Goal: Information Seeking & Learning: Learn about a topic

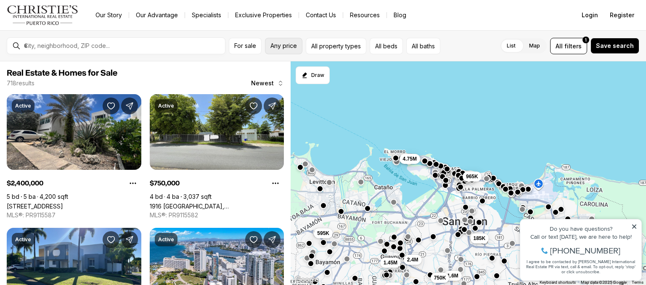
click at [287, 50] on button "Any price" at bounding box center [283, 46] width 37 height 16
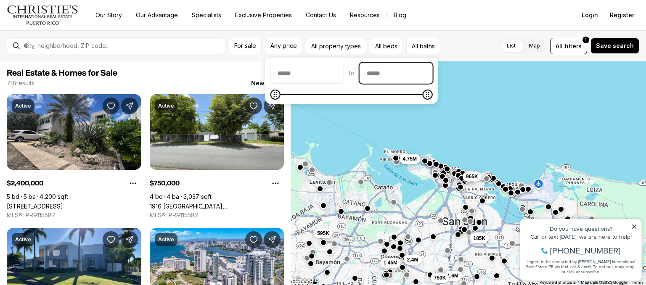
click at [392, 81] on input "priceMax" at bounding box center [396, 73] width 72 height 20
click at [408, 91] on span at bounding box center [351, 94] width 162 height 8
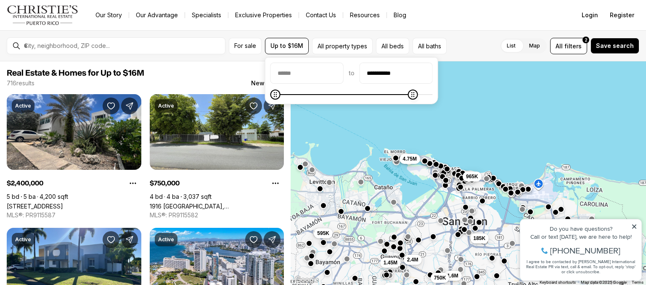
type input "**********"
click at [429, 97] on icon "Maximum" at bounding box center [427, 94] width 3 height 5
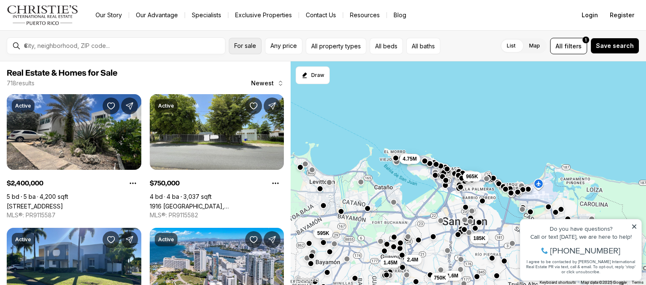
click at [247, 46] on span "For sale" at bounding box center [245, 45] width 22 height 7
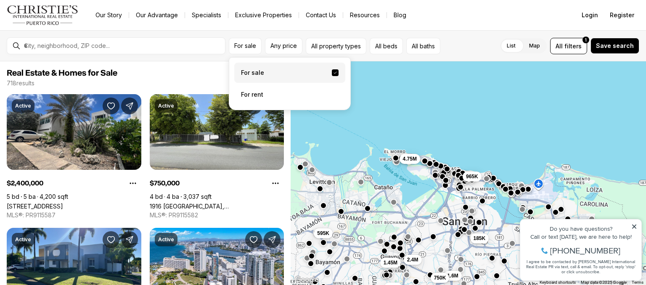
click at [264, 69] on label "For sale" at bounding box center [289, 73] width 111 height 20
click at [332, 69] on button "For sale" at bounding box center [335, 72] width 7 height 7
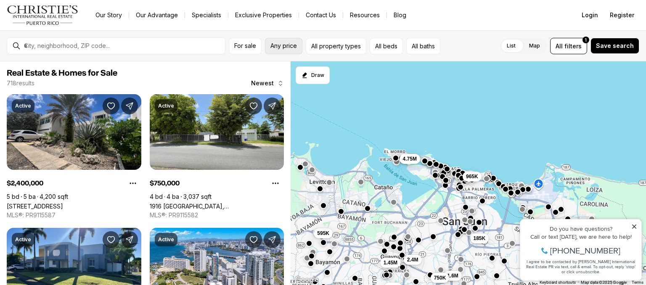
click at [284, 43] on span "Any price" at bounding box center [283, 45] width 26 height 7
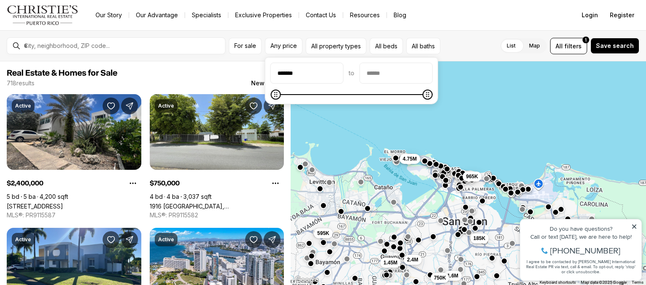
type input "*******"
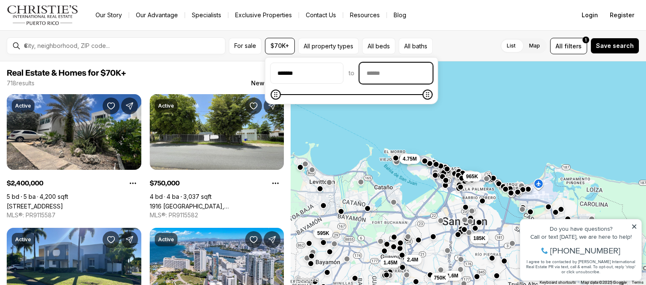
click at [380, 75] on input "priceMax" at bounding box center [396, 73] width 72 height 20
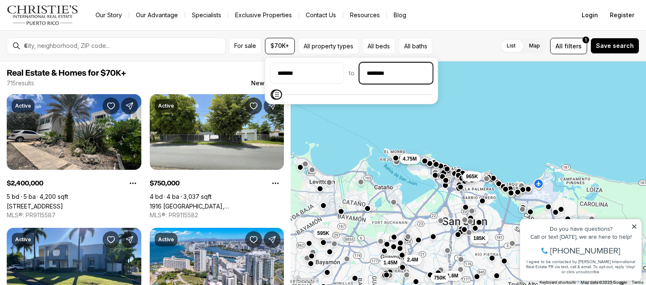
type input "********"
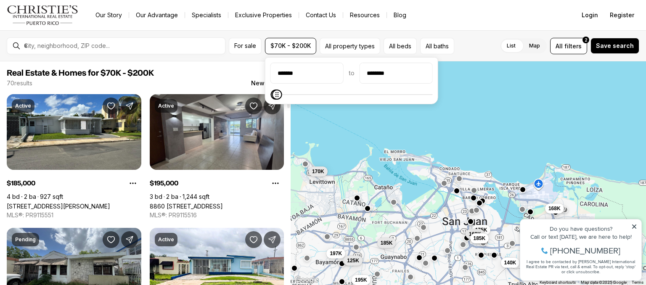
click at [183, 76] on span "Real Estate & Homes for $70K - $200K" at bounding box center [145, 73] width 277 height 10
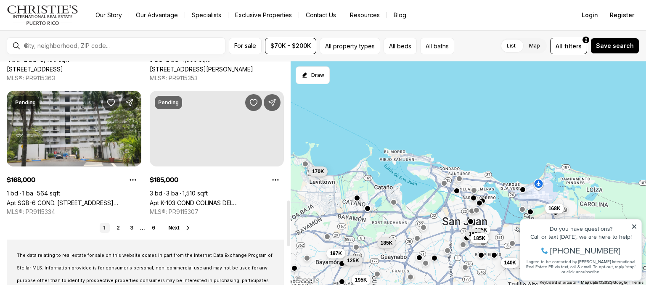
scroll to position [673, 0]
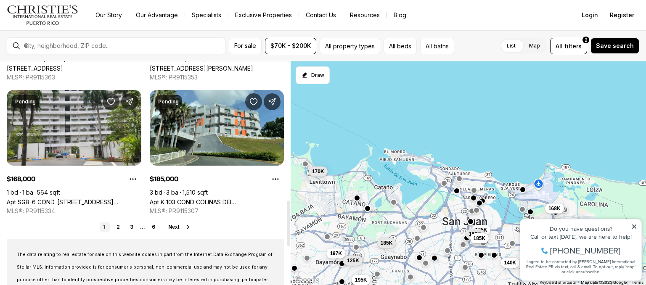
click at [174, 222] on div "1 2 3 ... 6 Next" at bounding box center [145, 227] width 277 height 10
click at [117, 228] on link "2" at bounding box center [118, 227] width 10 height 10
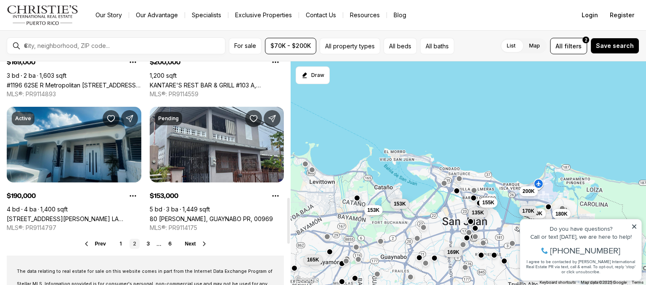
scroll to position [673, 0]
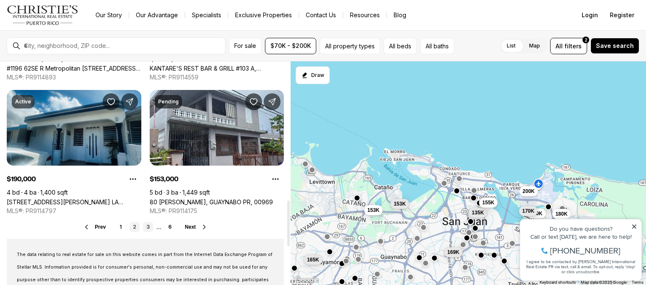
click at [144, 230] on link "3" at bounding box center [148, 227] width 10 height 10
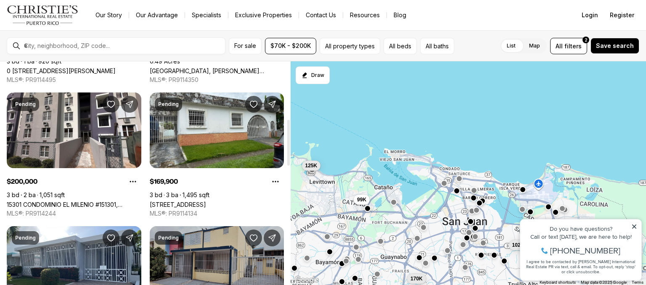
scroll to position [286, 0]
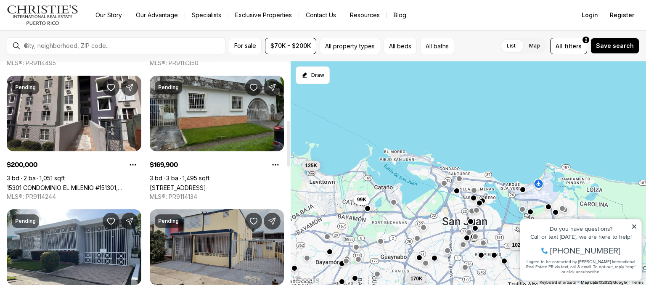
click at [196, 184] on link "2 ARPEGIO ST, GUAYNABO PR, 00969" at bounding box center [178, 187] width 56 height 7
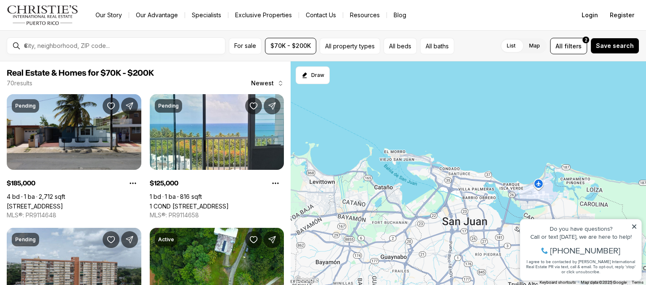
scroll to position [286, 0]
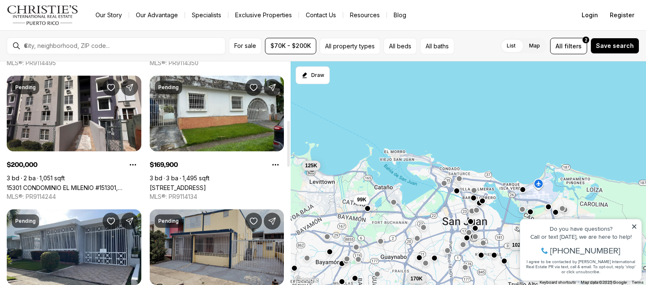
click at [130, 70] on div "Pending $185,000 4 bd 1 ba 2,712 sqft Calle 4 F-27 URBANIZACIÓN VILLA COOPERATI…" at bounding box center [145, 205] width 277 height 794
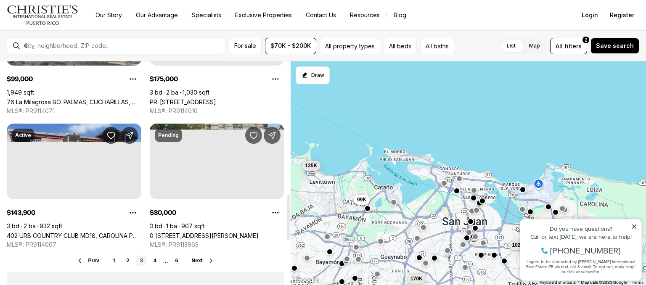
scroll to position [656, 0]
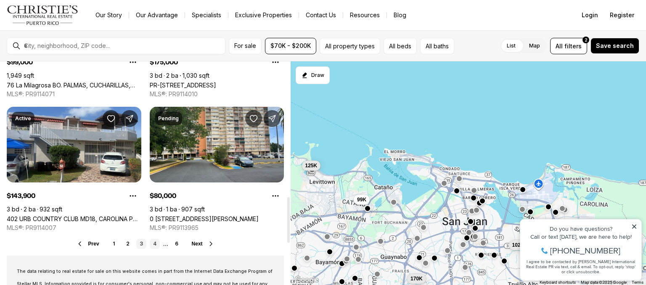
click at [152, 247] on link "4" at bounding box center [155, 244] width 10 height 10
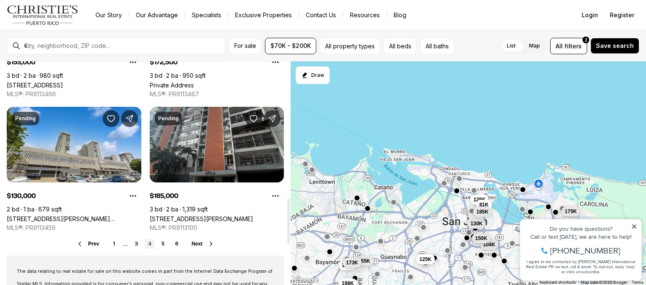
scroll to position [673, 0]
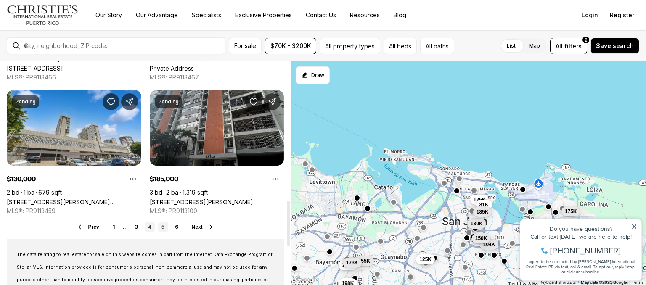
click at [162, 227] on link "5" at bounding box center [163, 227] width 10 height 10
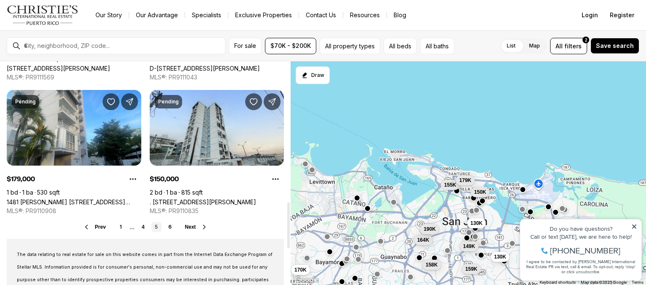
scroll to position [690, 0]
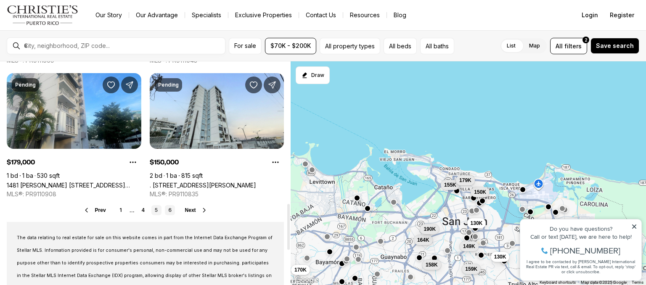
click at [168, 210] on link "6" at bounding box center [170, 210] width 10 height 10
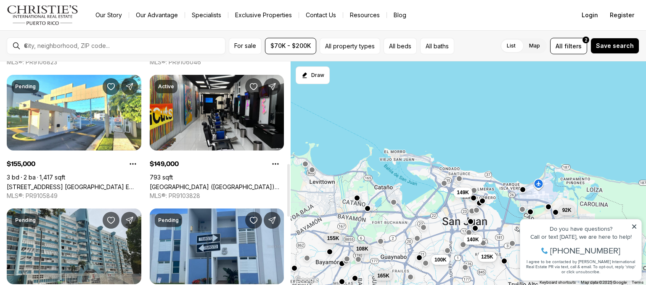
scroll to position [437, 0]
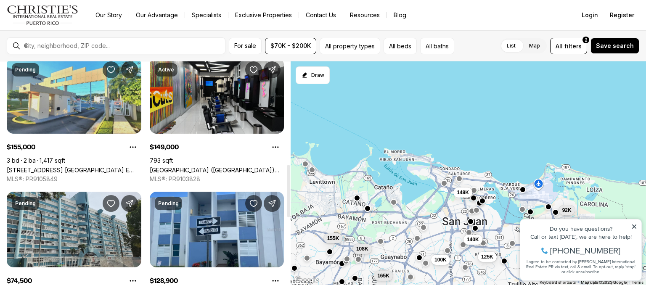
click at [89, 169] on link "500 Ave. West Main E COND. LAS VILLAS DE BAYAMON #2B5, BAYAMON PR, 00961" at bounding box center [74, 170] width 135 height 7
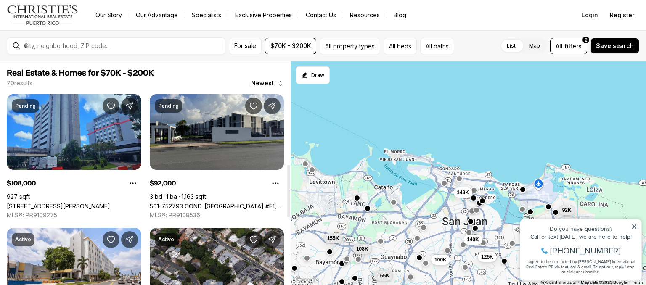
scroll to position [437, 0]
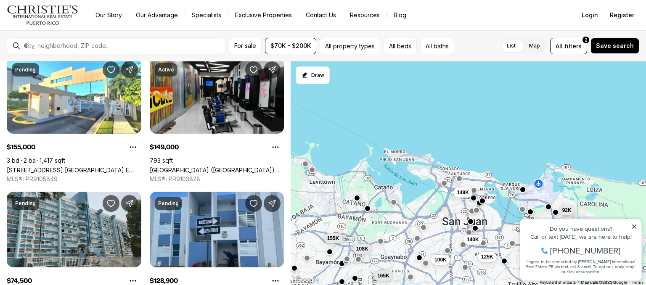
click at [178, 56] on div "For sale $70K - $200K All property types All beds All baths List Map List Map A…" at bounding box center [323, 45] width 646 height 31
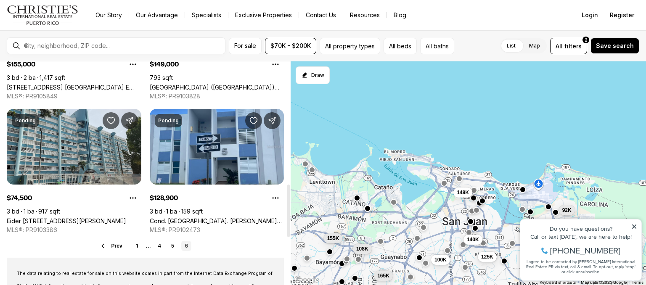
scroll to position [522, 0]
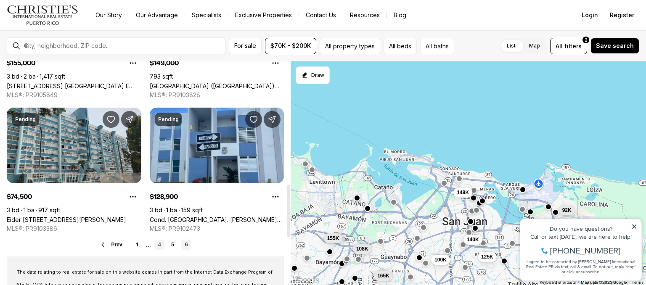
click at [157, 241] on link "4" at bounding box center [159, 245] width 10 height 10
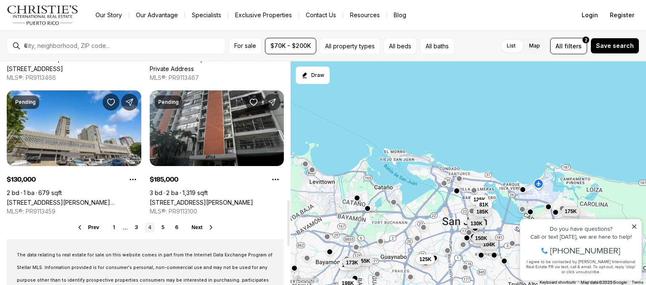
scroll to position [673, 0]
click at [159, 227] on link "5" at bounding box center [163, 227] width 10 height 10
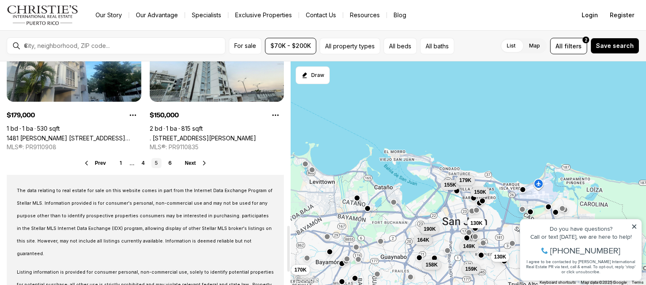
scroll to position [705, 0]
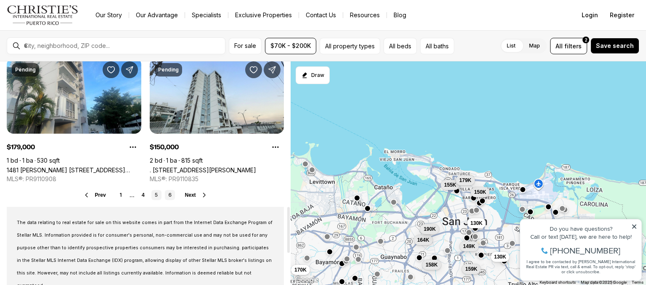
click at [173, 195] on link "6" at bounding box center [170, 195] width 10 height 10
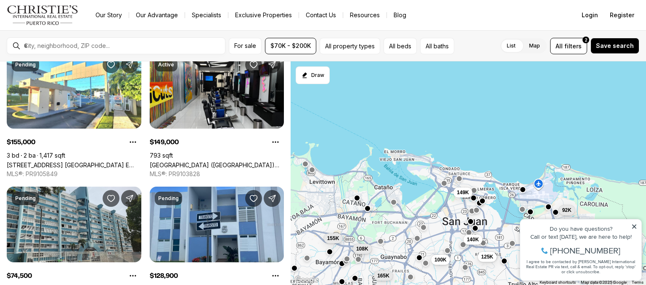
scroll to position [432, 0]
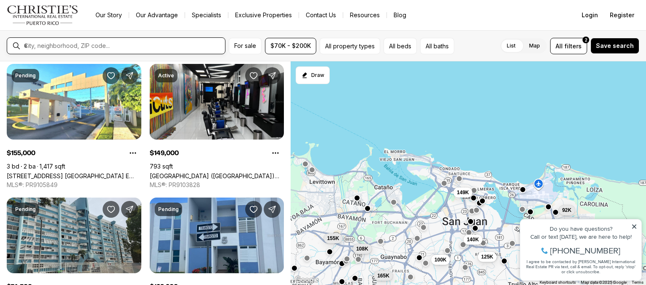
click at [40, 46] on input "text" at bounding box center [123, 46] width 198 height 8
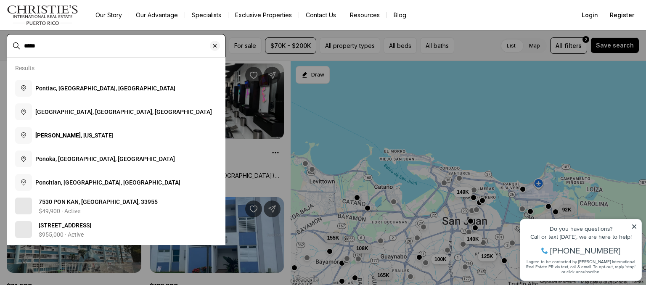
type input "*****"
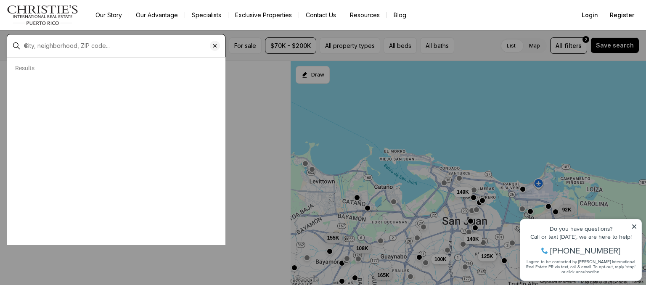
scroll to position [362, 0]
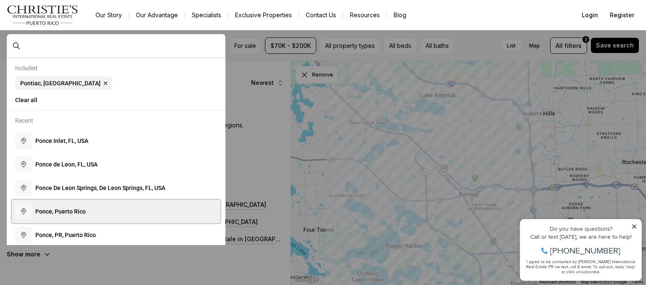
click at [106, 220] on button "P o n c e , P u e r t o R i c o" at bounding box center [116, 212] width 209 height 24
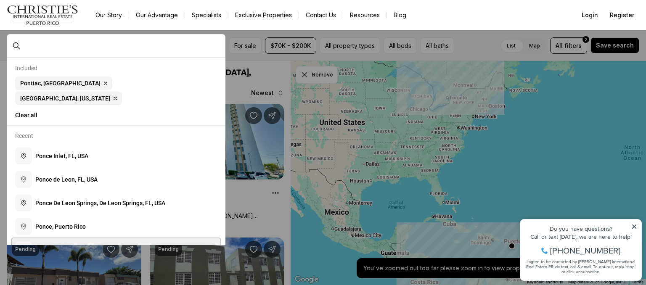
click at [104, 238] on button "P o n c e , P R , P u e r t o R i c o" at bounding box center [116, 250] width 209 height 24
click at [12, 238] on button "P o n c e , P R , P u e r t o R i c o" at bounding box center [116, 250] width 209 height 24
click at [104, 238] on button "P o n c e , P R , P u e r t o R i c o" at bounding box center [116, 250] width 209 height 24
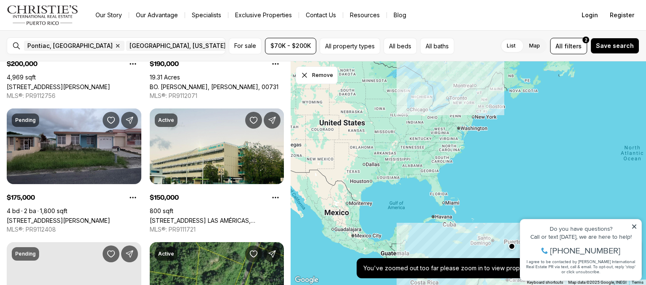
scroll to position [400, 0]
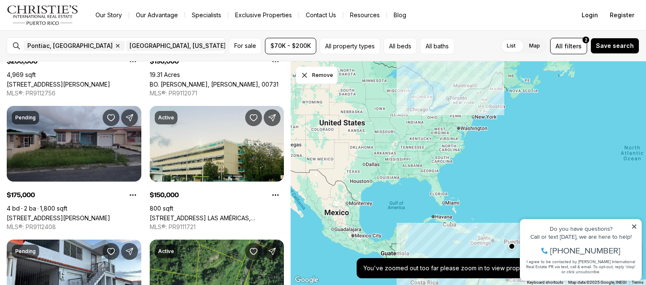
click at [66, 214] on link "[STREET_ADDRESS][PERSON_NAME]" at bounding box center [58, 217] width 103 height 7
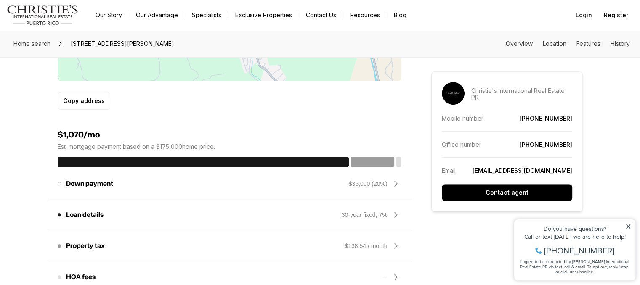
scroll to position [597, 0]
